Goal: Entertainment & Leisure: Consume media (video, audio)

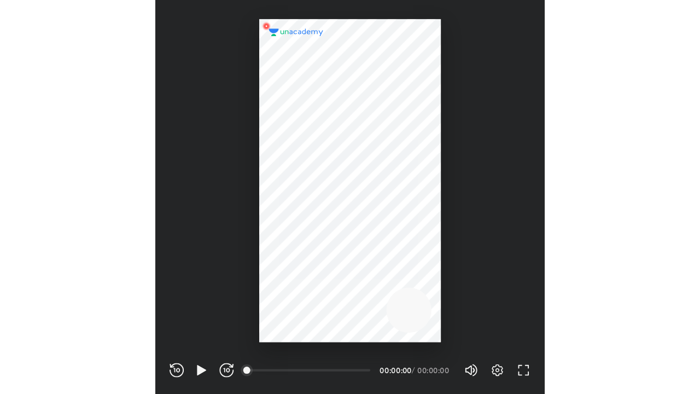
scroll to position [363, 359]
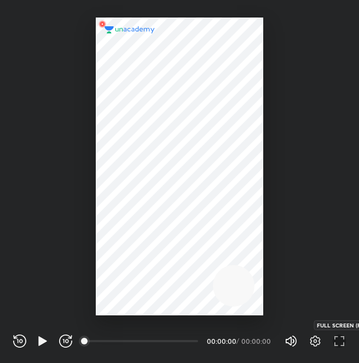
click at [341, 343] on icon "button" at bounding box center [339, 340] width 13 height 13
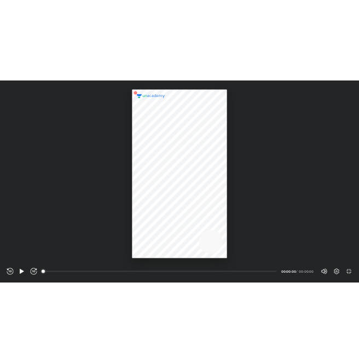
scroll to position [394, 700]
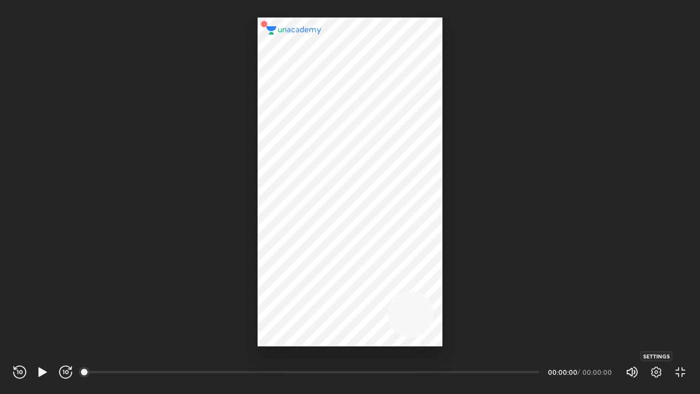
click at [358, 362] on icon "button" at bounding box center [656, 371] width 13 height 13
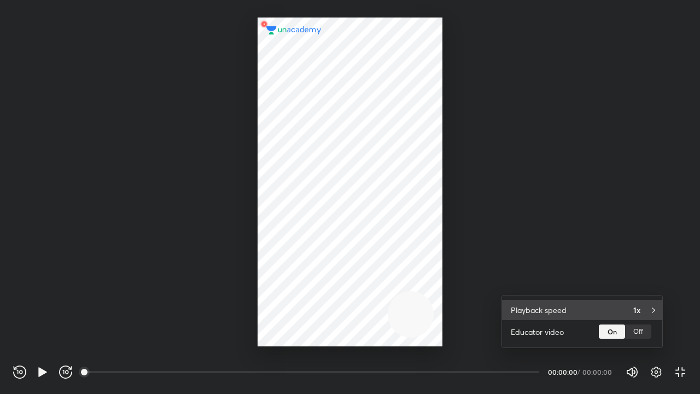
click at [358, 311] on div "Playback speed 1x" at bounding box center [582, 310] width 160 height 20
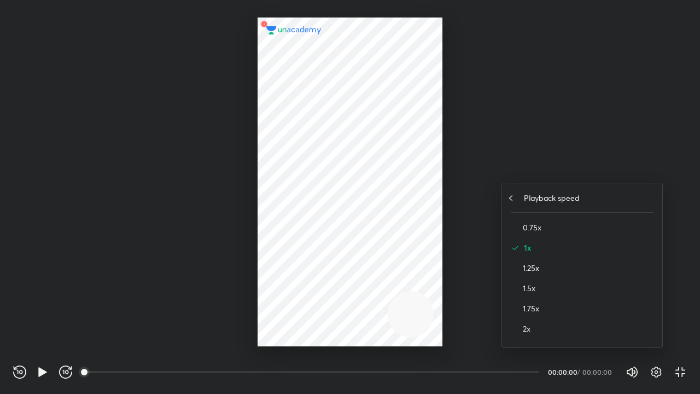
click at [358, 194] on div "Playback speed" at bounding box center [582, 197] width 143 height 11
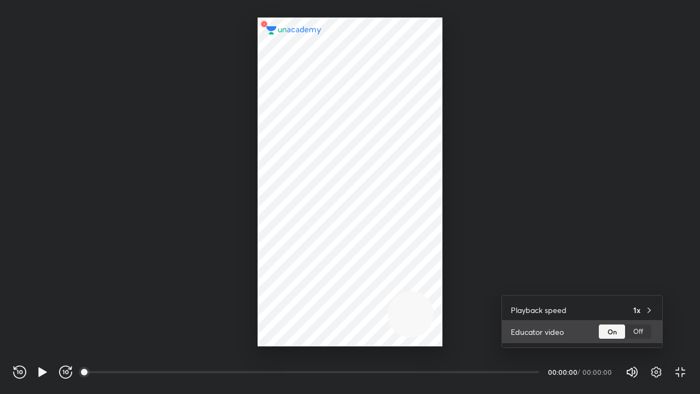
click at [358, 330] on div "Off" at bounding box center [638, 331] width 26 height 14
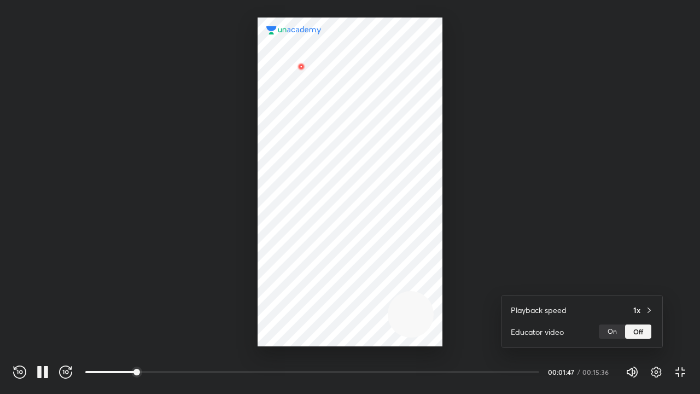
click at [124, 362] on div at bounding box center [350, 197] width 700 height 394
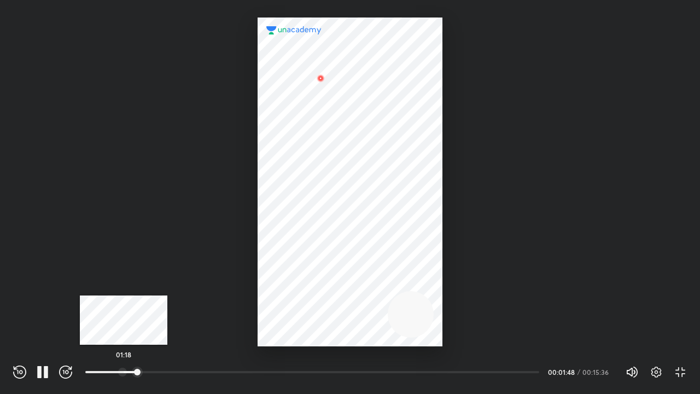
click at [124, 362] on div at bounding box center [122, 372] width 9 height 9
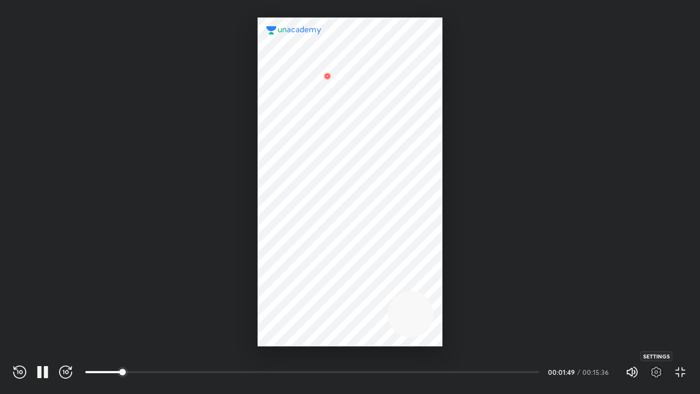
click at [358, 362] on icon "button" at bounding box center [656, 371] width 13 height 13
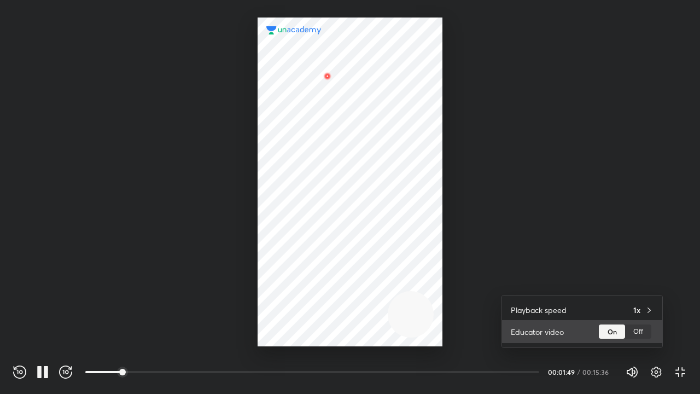
click at [358, 328] on div "Off" at bounding box center [638, 331] width 26 height 14
click at [358, 272] on div at bounding box center [350, 197] width 700 height 394
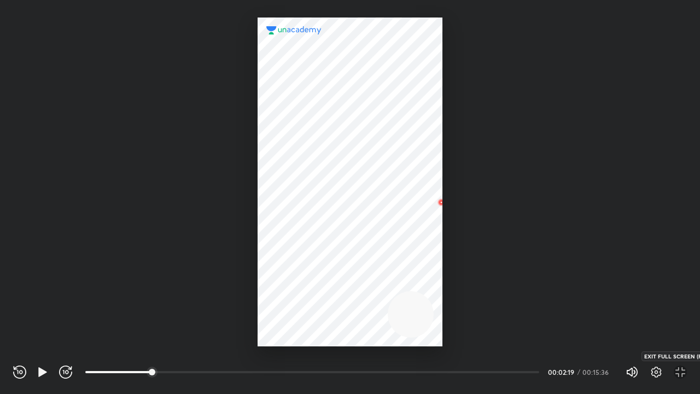
click at [358, 362] on icon "button" at bounding box center [680, 371] width 13 height 13
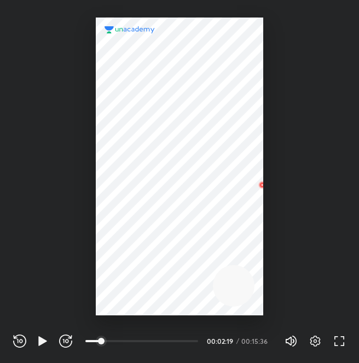
scroll to position [363, 359]
